Goal: Find specific page/section: Find specific page/section

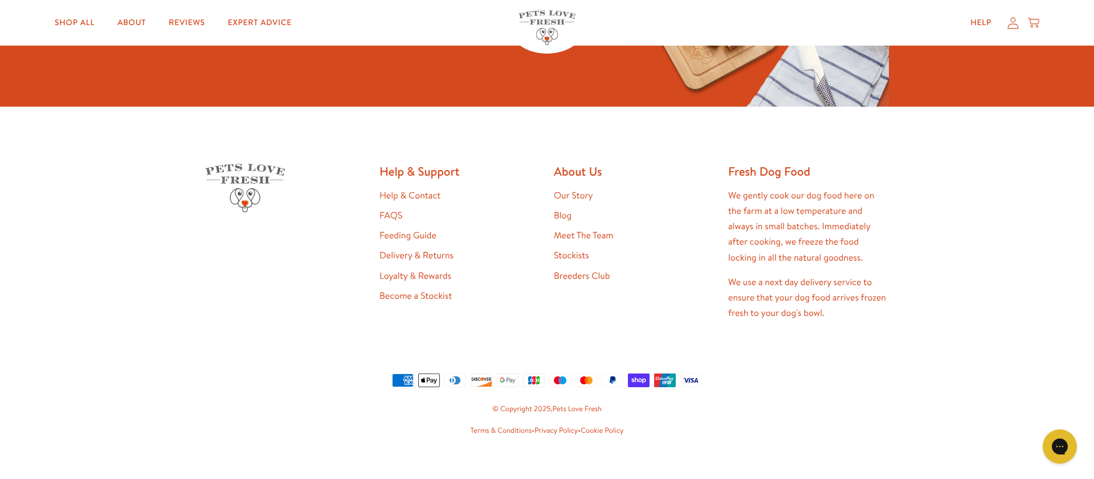
scroll to position [2462, 0]
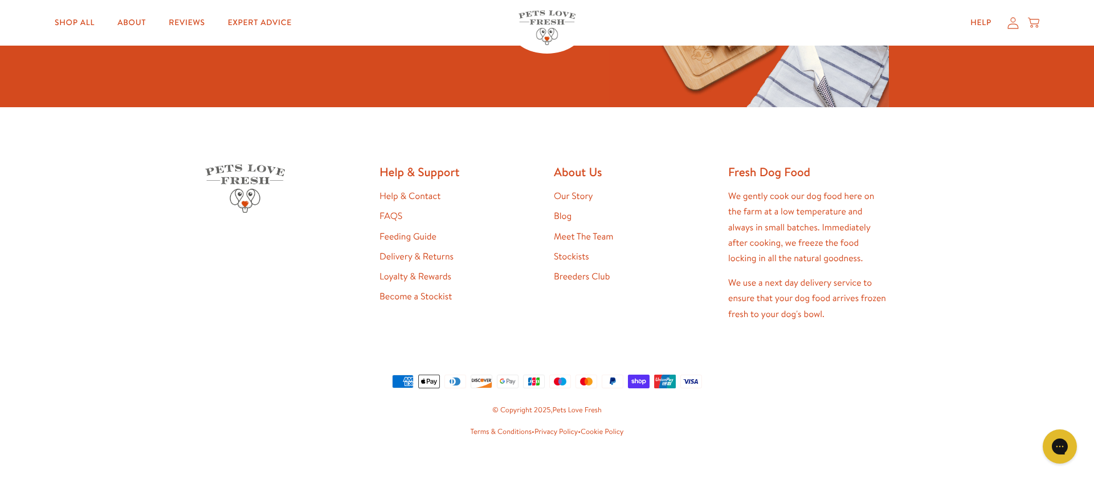
click at [433, 290] on link "Become a Stockist" at bounding box center [416, 296] width 72 height 13
click at [572, 250] on link "Stockists" at bounding box center [571, 256] width 35 height 13
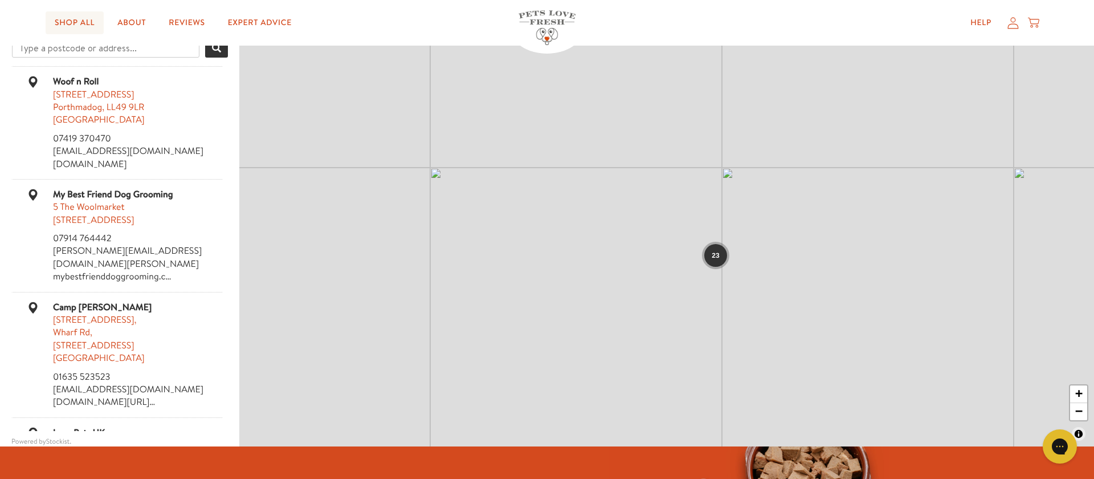
click at [82, 29] on link "Shop All" at bounding box center [75, 22] width 58 height 23
